Goal: Task Accomplishment & Management: Manage account settings

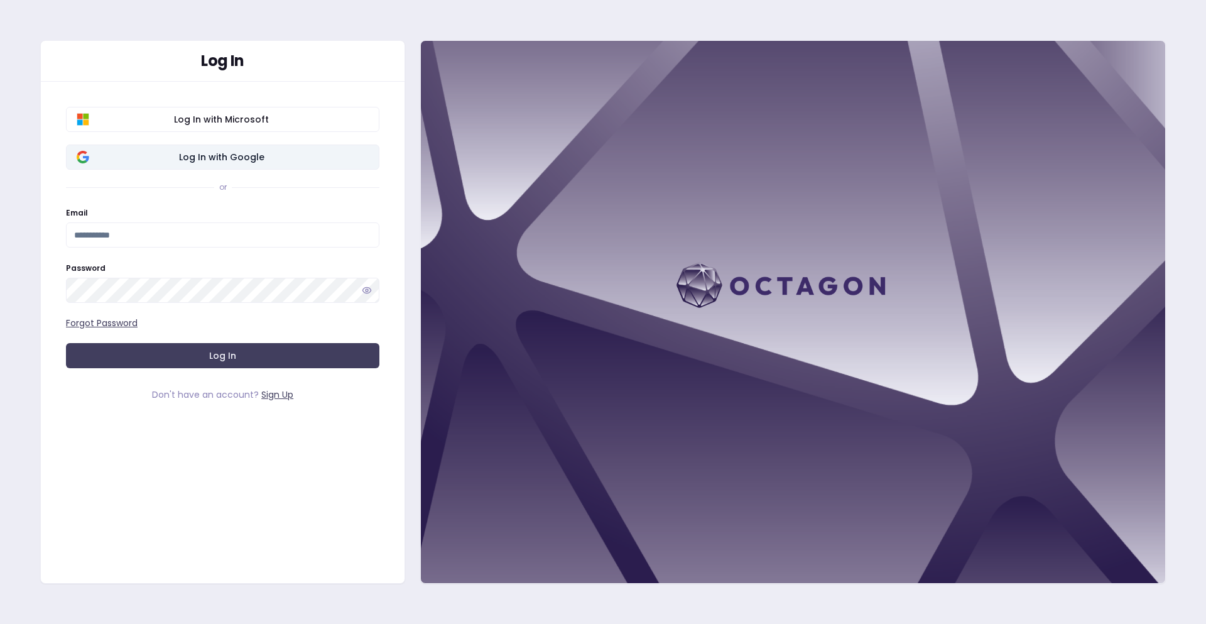
click at [226, 152] on span "Log In with Google" at bounding box center [221, 157] width 295 height 13
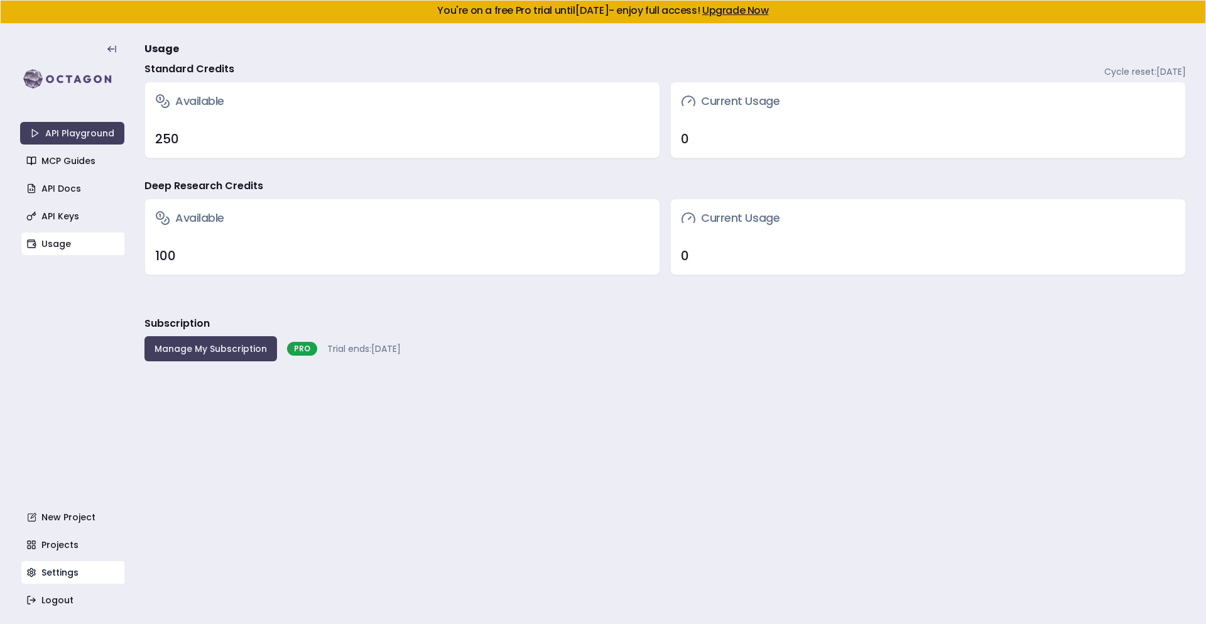
click at [73, 570] on link "Settings" at bounding box center [73, 572] width 104 height 23
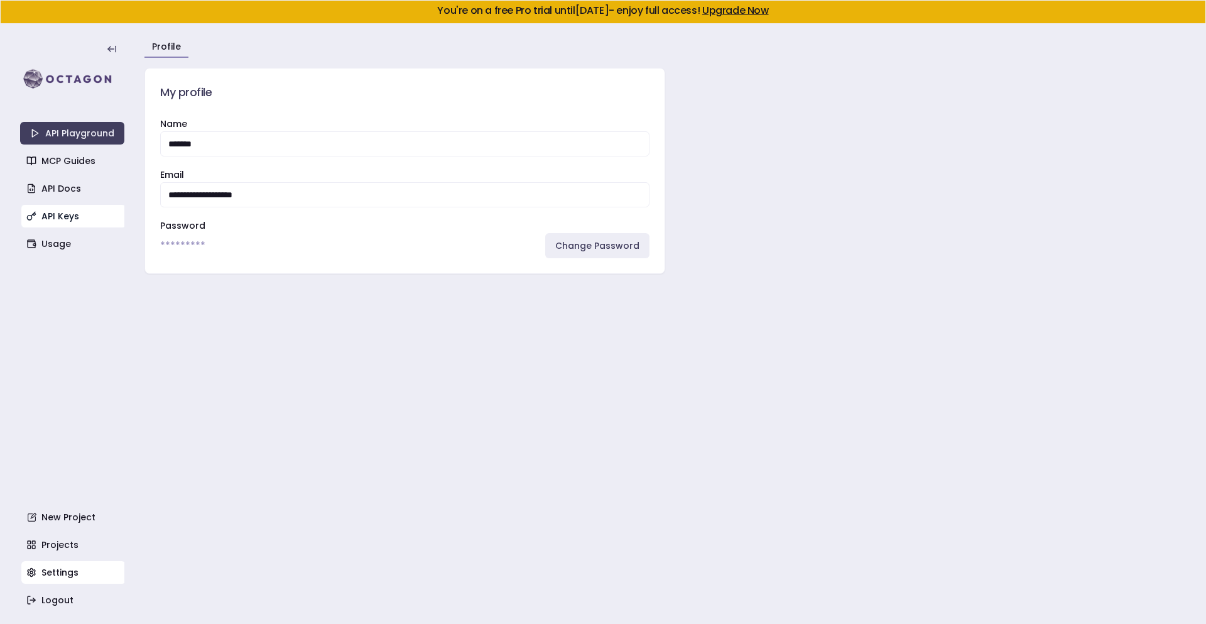
click at [54, 206] on link "API Keys" at bounding box center [73, 216] width 104 height 23
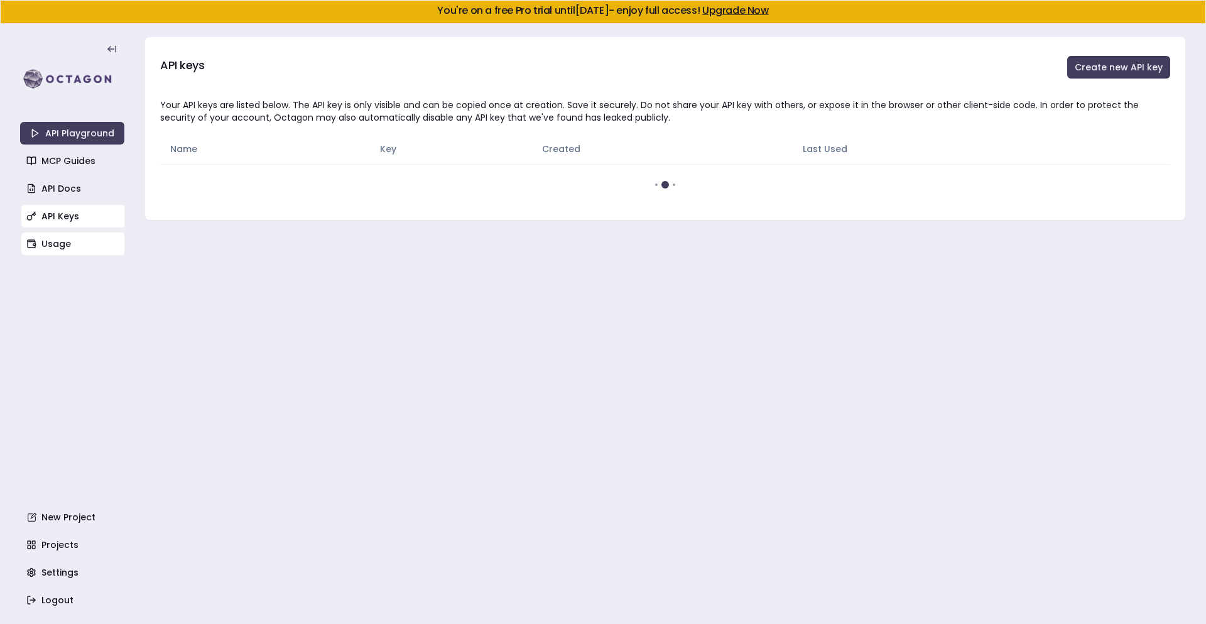
click at [47, 239] on link "Usage" at bounding box center [73, 243] width 104 height 23
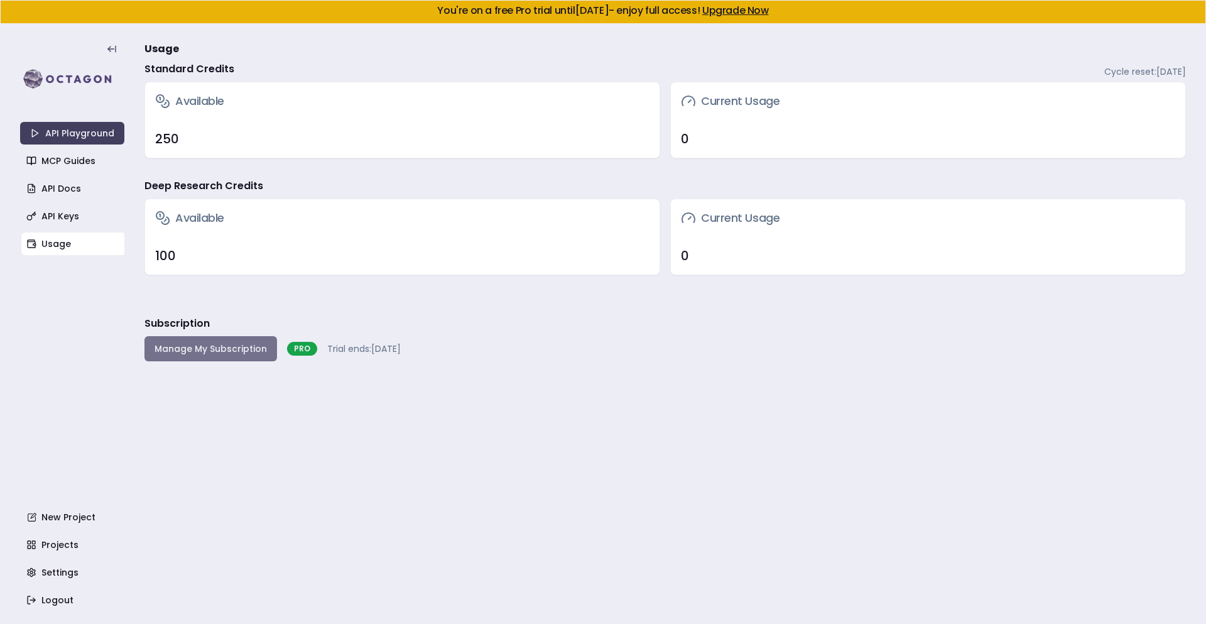
click at [195, 354] on button "Manage My Subscription" at bounding box center [210, 348] width 133 height 25
click at [213, 347] on div "Manage My Subscription PRO Trial ends: August 15, 2025" at bounding box center [272, 348] width 256 height 25
